Goal: Information Seeking & Learning: Check status

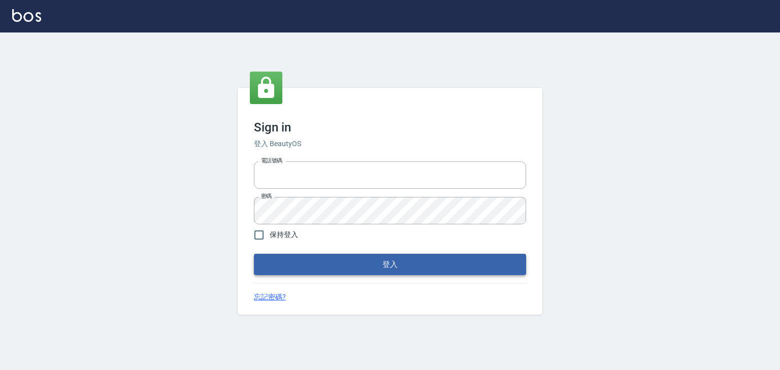
type input "0910967130"
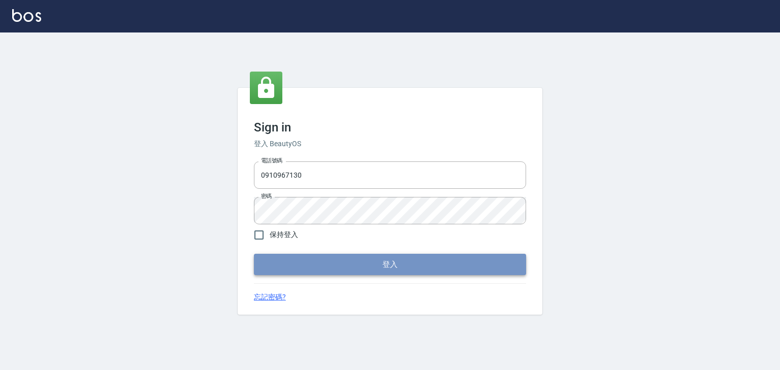
click at [416, 266] on button "登入" at bounding box center [390, 264] width 272 height 21
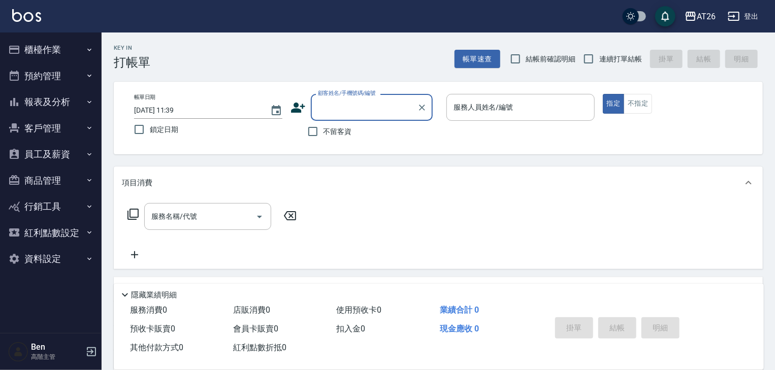
click at [49, 94] on button "報表及分析" at bounding box center [50, 102] width 93 height 26
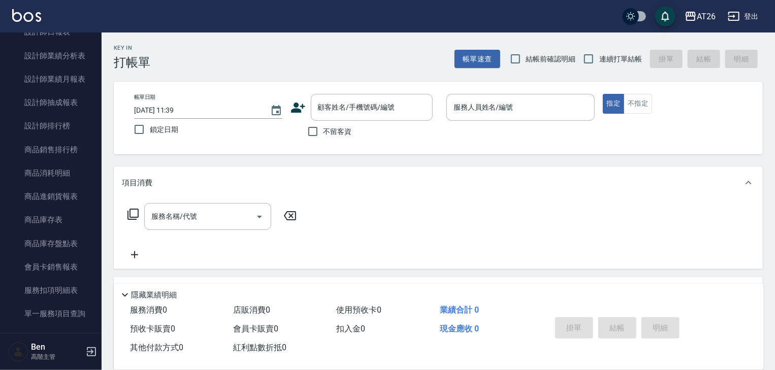
scroll to position [441, 0]
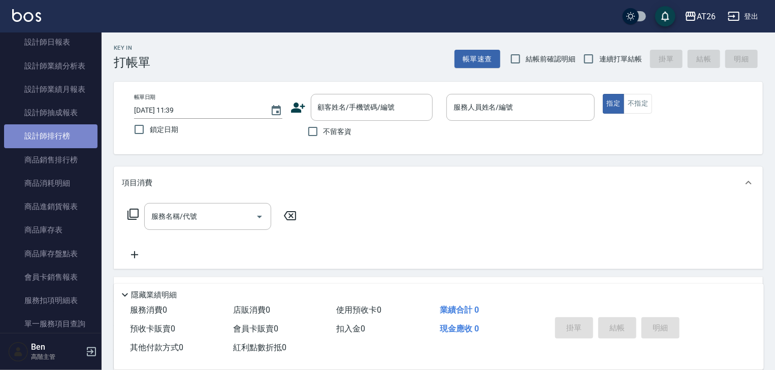
click at [59, 130] on link "設計師排行榜" at bounding box center [50, 135] width 93 height 23
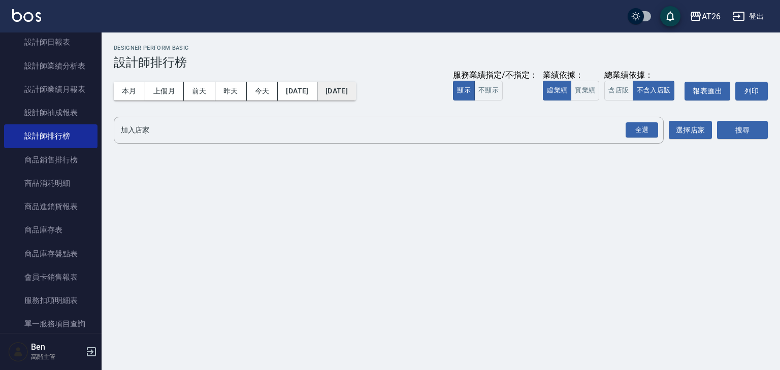
click at [355, 89] on button "[DATE]" at bounding box center [337, 91] width 39 height 19
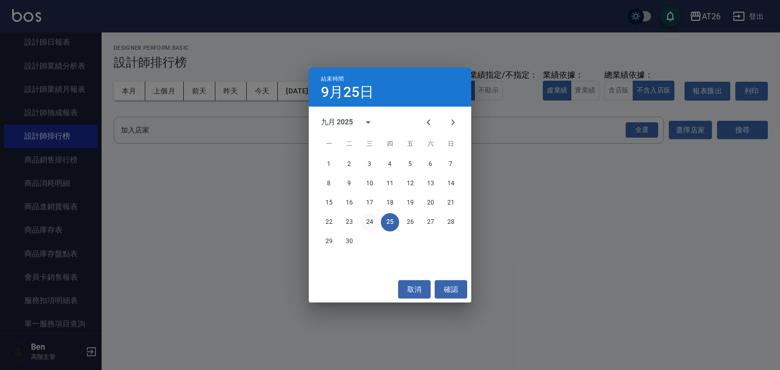
click at [368, 222] on button "24" at bounding box center [370, 222] width 18 height 18
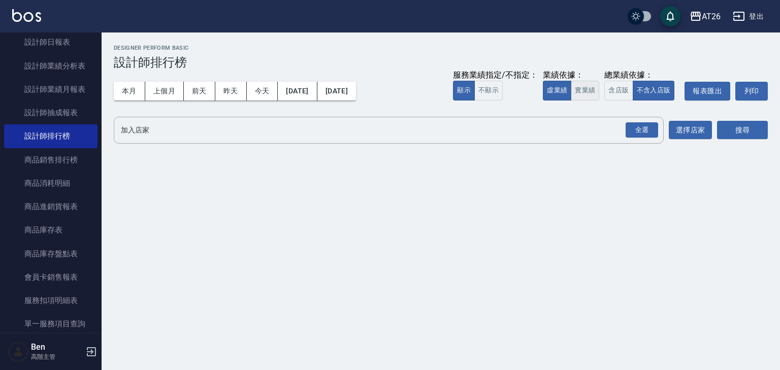
click at [584, 86] on button "實業績" at bounding box center [585, 91] width 28 height 20
click at [698, 133] on button "選擇店家" at bounding box center [690, 130] width 43 height 19
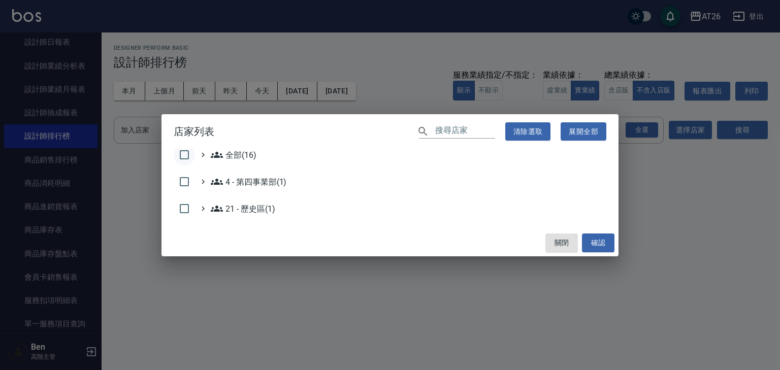
click at [186, 158] on input "checkbox" at bounding box center [184, 154] width 21 height 21
checkbox input "true"
click at [601, 246] on button "確認" at bounding box center [598, 243] width 33 height 19
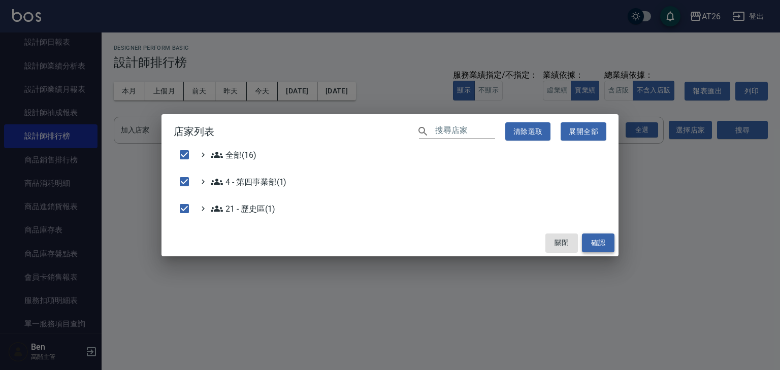
checkbox input "false"
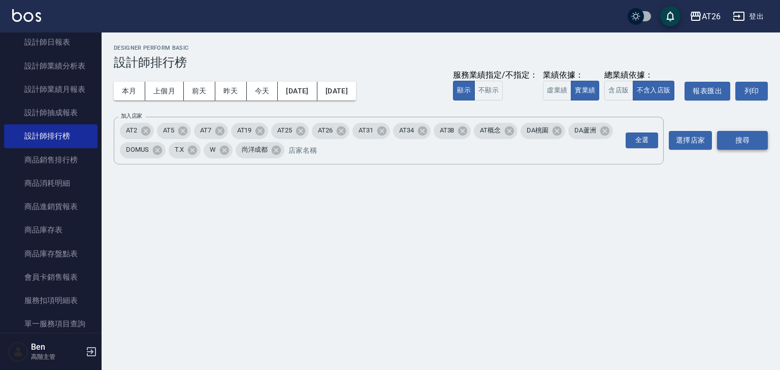
click at [745, 141] on button "搜尋" at bounding box center [742, 140] width 51 height 19
click at [628, 212] on div "AT26 [DATE] - [DATE] 設計師排行榜 列印時間： [DATE][PHONE_NUMBER]:45 Designer Perform Basi…" at bounding box center [441, 131] width 679 height 197
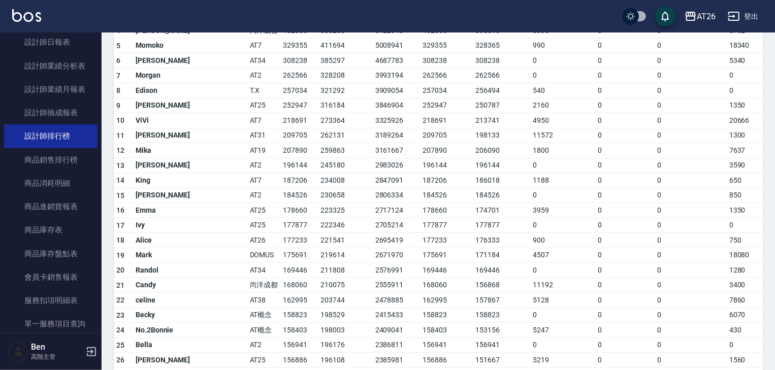
scroll to position [244, 0]
